Goal: Transaction & Acquisition: Purchase product/service

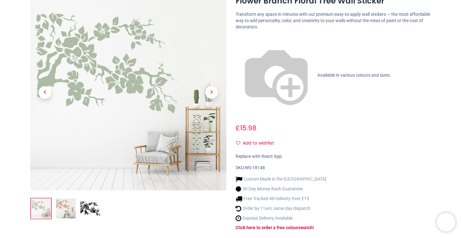
scroll to position [95, 0]
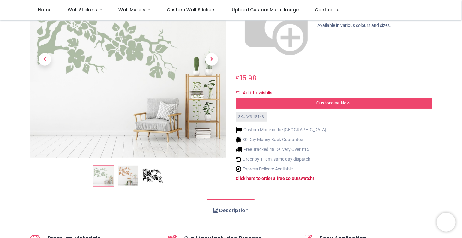
click at [147, 166] on img at bounding box center [153, 176] width 20 height 20
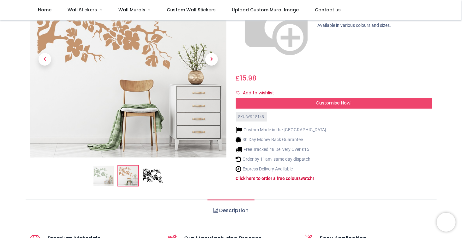
click at [105, 166] on img at bounding box center [103, 176] width 20 height 20
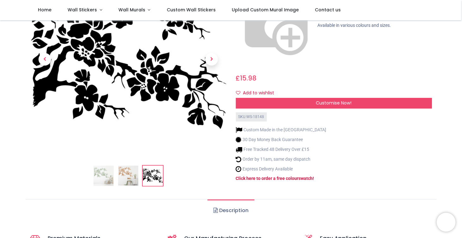
click at [106, 166] on img at bounding box center [103, 176] width 20 height 20
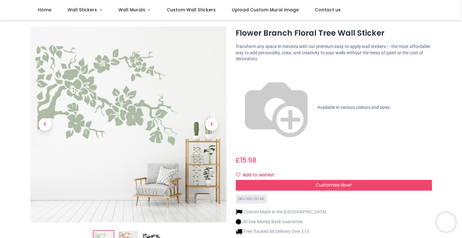
scroll to position [0, 0]
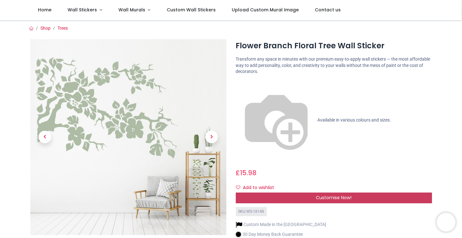
click at [266, 192] on div "Customise Now!" at bounding box center [334, 197] width 196 height 11
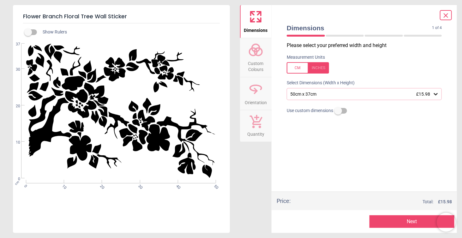
click at [258, 64] on span "Custom Colours" at bounding box center [255, 64] width 30 height 15
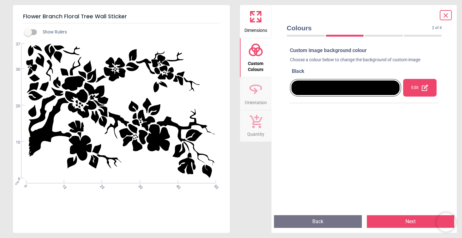
click at [319, 88] on div at bounding box center [345, 87] width 108 height 15
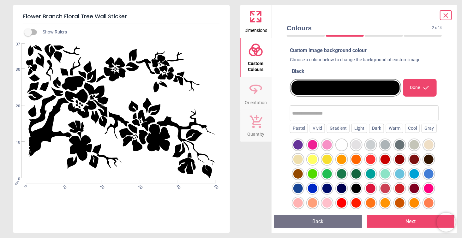
click at [375, 173] on div at bounding box center [370, 173] width 9 height 9
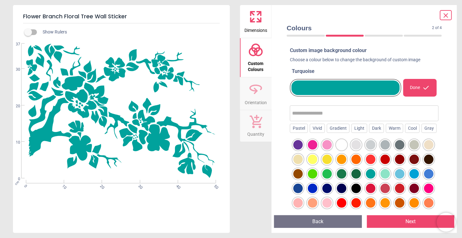
click at [409, 179] on div at bounding box center [413, 173] width 9 height 9
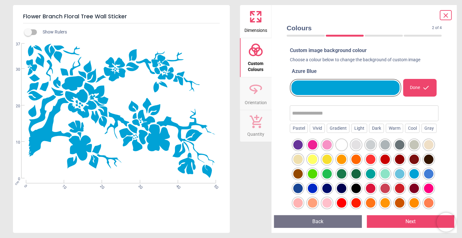
click at [424, 179] on div at bounding box center [428, 173] width 9 height 9
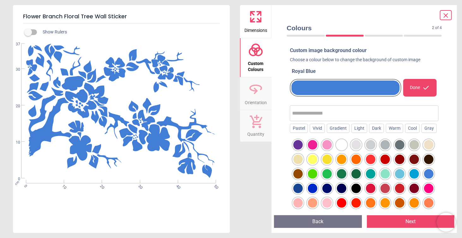
click at [409, 179] on div at bounding box center [413, 173] width 9 height 9
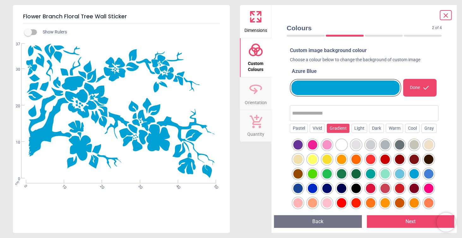
click at [337, 128] on div "Gradient" at bounding box center [338, 128] width 23 height 9
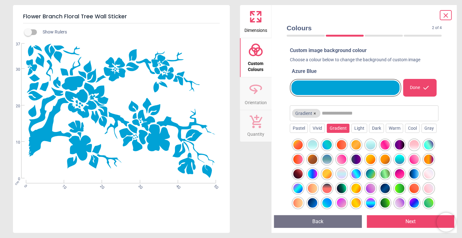
click at [390, 173] on div at bounding box center [384, 173] width 9 height 9
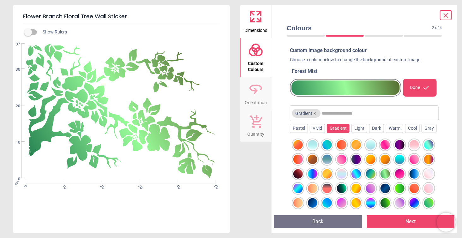
click at [390, 173] on div at bounding box center [384, 173] width 9 height 9
click at [361, 173] on div at bounding box center [355, 173] width 9 height 9
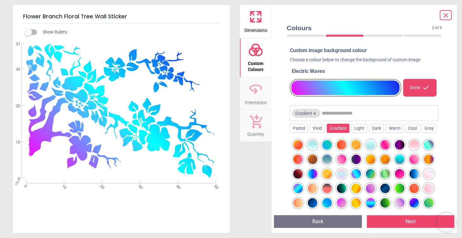
click at [375, 172] on div at bounding box center [370, 173] width 9 height 9
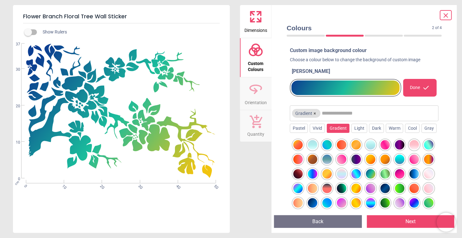
click at [390, 174] on div at bounding box center [384, 173] width 9 height 9
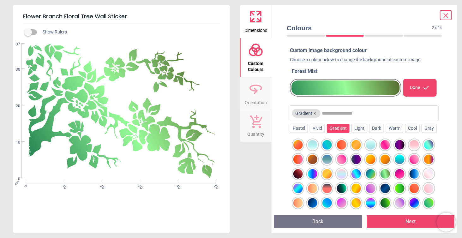
click at [375, 175] on div at bounding box center [370, 173] width 9 height 9
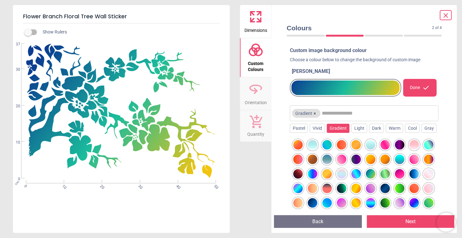
click at [317, 174] on div at bounding box center [312, 173] width 9 height 9
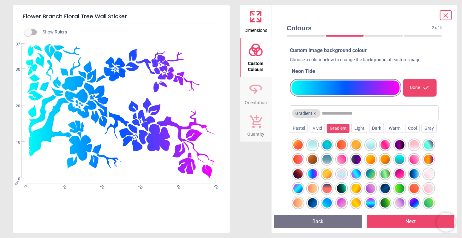
click at [303, 190] on div at bounding box center [297, 188] width 9 height 9
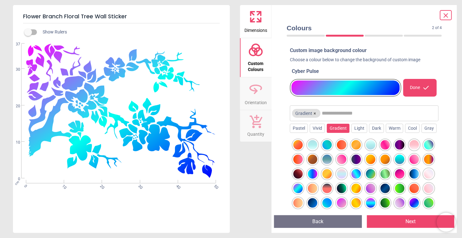
click at [390, 174] on div at bounding box center [384, 173] width 9 height 9
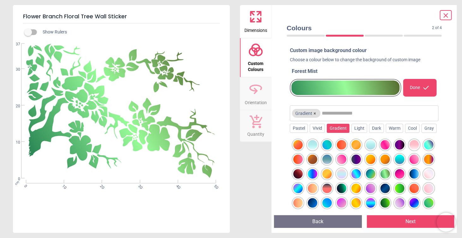
click at [395, 193] on div at bounding box center [399, 188] width 9 height 9
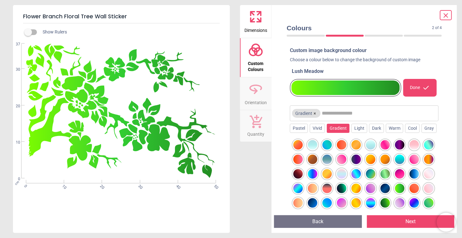
click at [390, 176] on div at bounding box center [384, 173] width 9 height 9
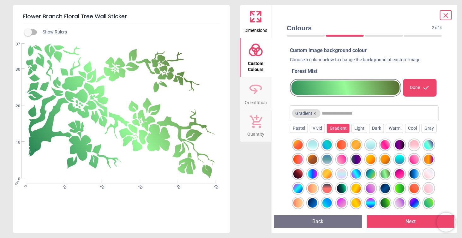
click at [375, 175] on div at bounding box center [370, 173] width 9 height 9
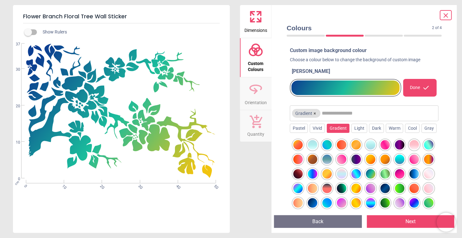
click at [414, 216] on button "Next" at bounding box center [411, 221] width 88 height 13
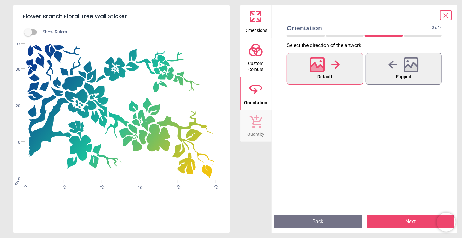
click at [446, 14] on icon at bounding box center [446, 16] width 8 height 8
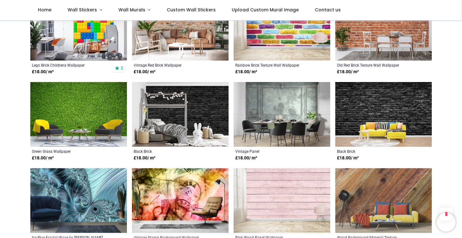
scroll to position [505, 0]
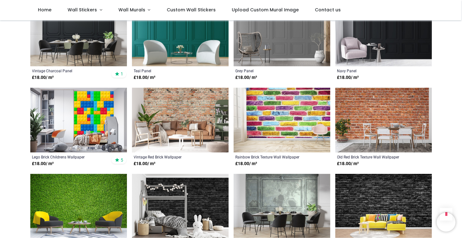
scroll to position [347, 0]
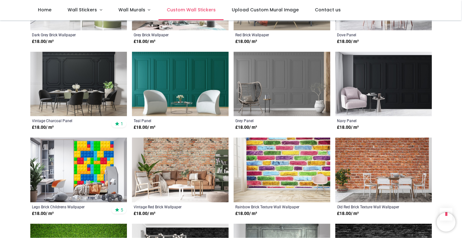
click at [174, 8] on span "Custom Wall Stickers" at bounding box center [191, 10] width 49 height 6
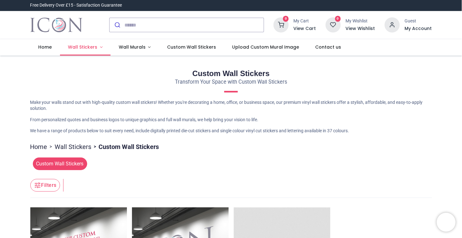
click at [95, 48] on span "Wall Stickers" at bounding box center [82, 47] width 29 height 6
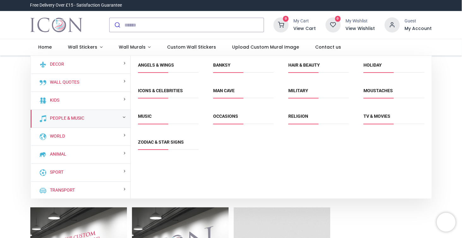
click at [92, 115] on div "People & Music" at bounding box center [81, 119] width 100 height 18
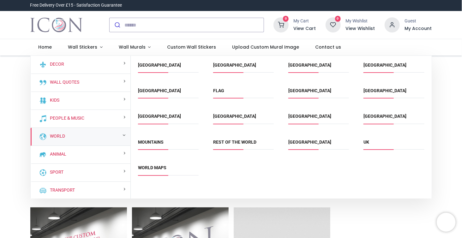
click at [103, 134] on div "World" at bounding box center [81, 137] width 100 height 18
click at [154, 165] on link "World Maps" at bounding box center [152, 167] width 28 height 5
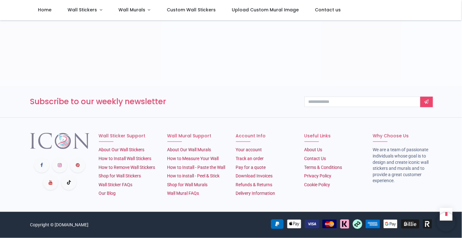
scroll to position [694, 0]
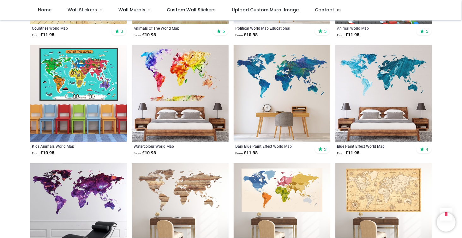
scroll to position [347, 0]
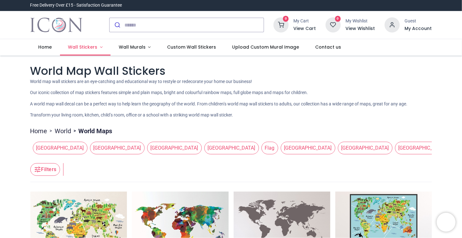
click at [90, 43] on link "Wall Stickers" at bounding box center [85, 47] width 51 height 16
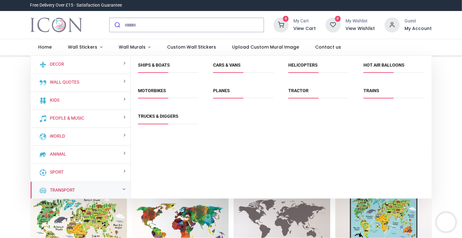
click at [71, 187] on link "Transport" at bounding box center [61, 190] width 27 height 6
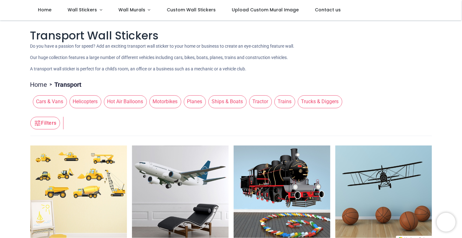
scroll to position [32, 0]
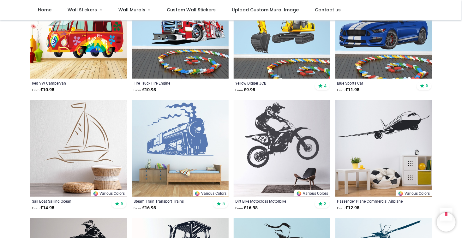
scroll to position [473, 0]
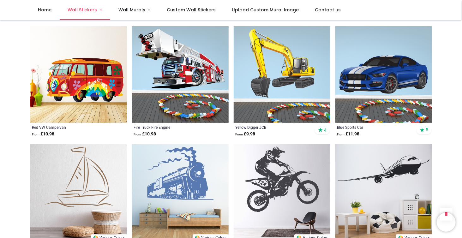
click at [96, 9] on span "Wall Stickers" at bounding box center [83, 10] width 31 height 6
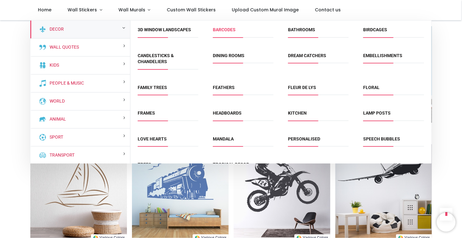
click at [225, 28] on link "Barcodes" at bounding box center [224, 29] width 23 height 5
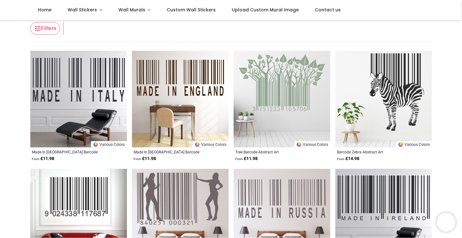
scroll to position [126, 0]
